Goal: Navigation & Orientation: Find specific page/section

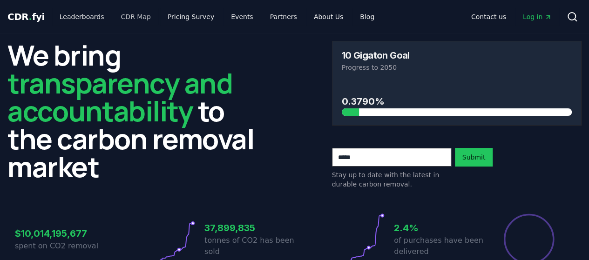
scroll to position [1, 0]
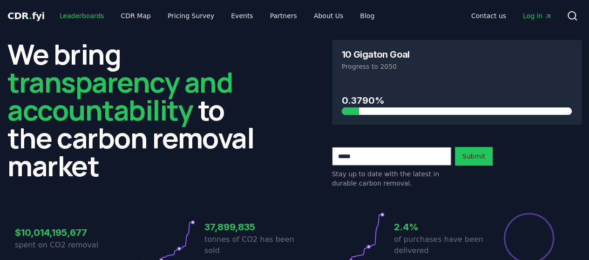
click at [78, 15] on link "Leaderboards" at bounding box center [82, 15] width 60 height 17
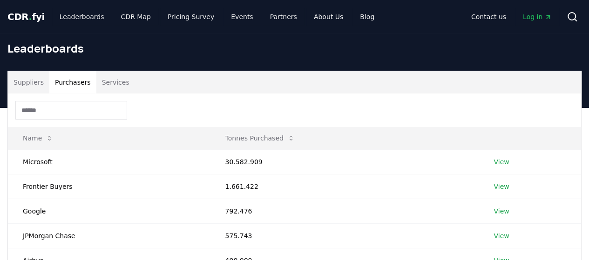
click at [78, 81] on button "Purchasers" at bounding box center [72, 82] width 47 height 22
click at [105, 80] on button "Services" at bounding box center [115, 82] width 39 height 22
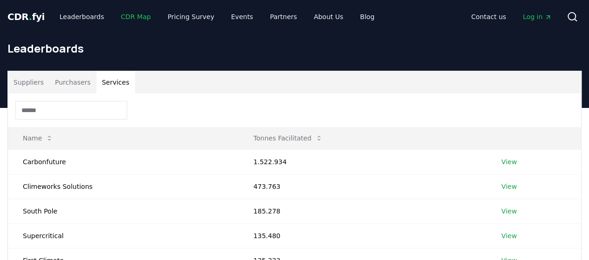
click at [126, 18] on link "CDR Map" at bounding box center [136, 16] width 45 height 17
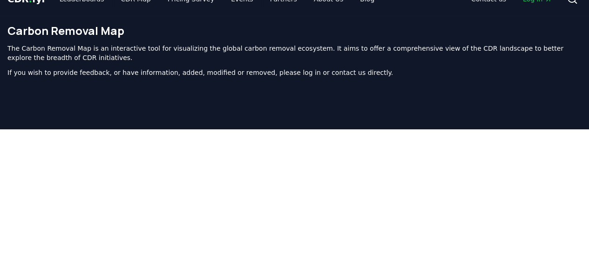
scroll to position [1, 0]
